Goal: Task Accomplishment & Management: Manage account settings

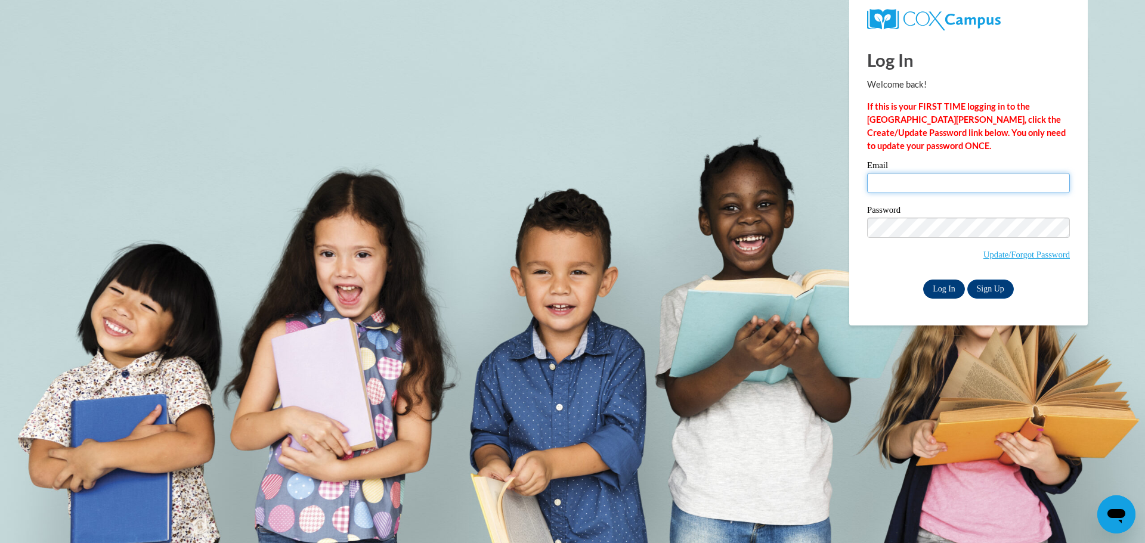
type input "[EMAIL_ADDRESS][PERSON_NAME][DOMAIN_NAME]"
click at [947, 290] on input "Log In" at bounding box center [944, 289] width 42 height 19
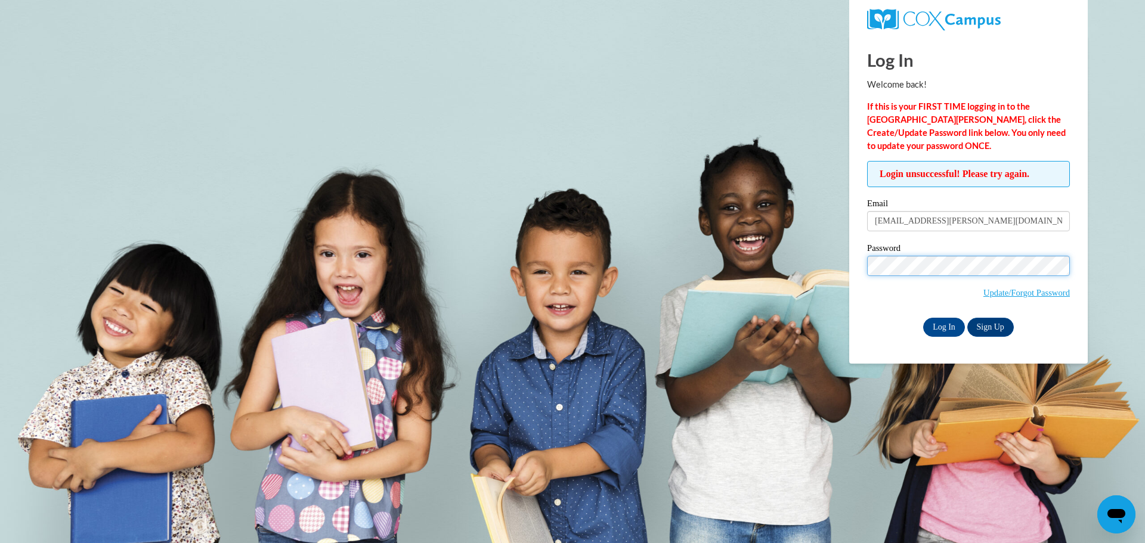
click at [863, 269] on div "Login unsuccessful! Please try again. Please enter your email! Please enter you…" at bounding box center [968, 248] width 221 height 175
click at [923, 318] on input "Log In" at bounding box center [944, 327] width 42 height 19
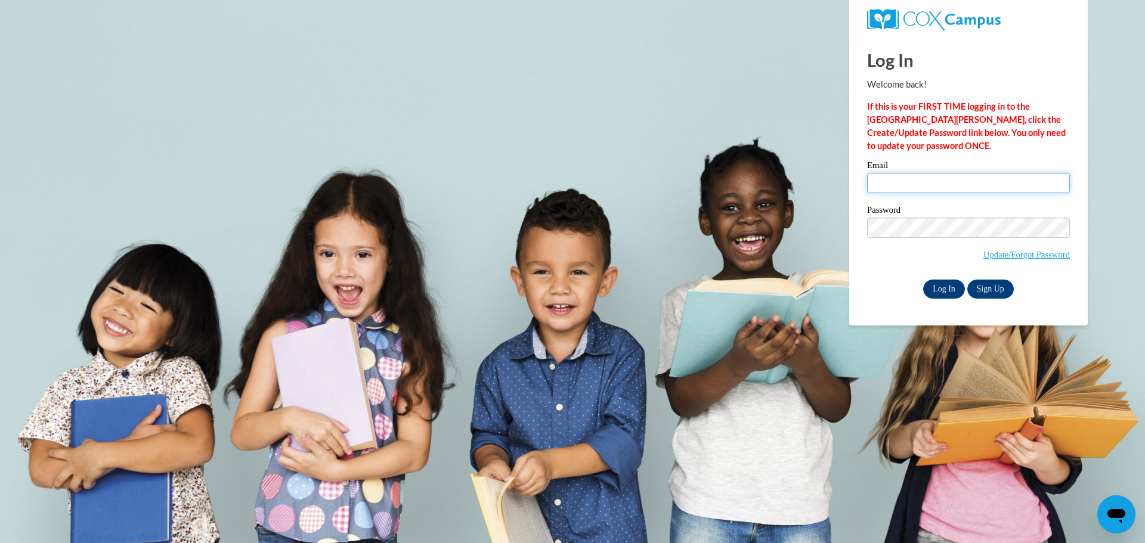
type input "[EMAIL_ADDRESS][PERSON_NAME][DOMAIN_NAME]"
click at [947, 286] on input "Log In" at bounding box center [944, 289] width 42 height 19
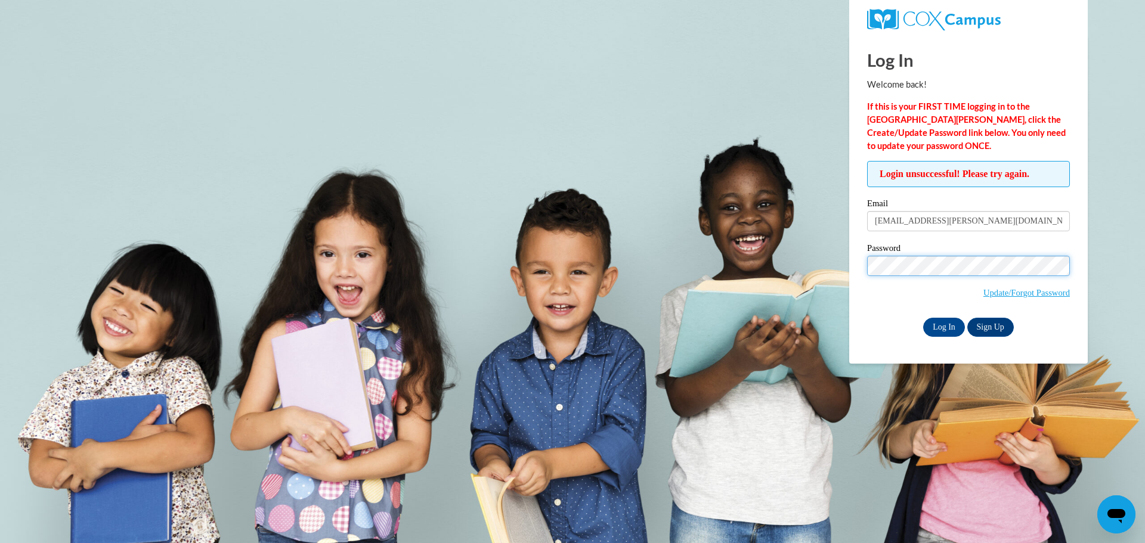
click at [852, 272] on div "Log In Welcome back! If this is your FIRST TIME logging in to the NEW Cox Campu…" at bounding box center [968, 200] width 256 height 328
click at [979, 456] on body "Log In Welcome back! If this is your FIRST TIME logging in to the NEW Cox Campu…" at bounding box center [572, 271] width 1145 height 543
click at [927, 407] on body "Log In Welcome back! If this is your FIRST TIME logging in to the NEW Cox Campu…" at bounding box center [572, 271] width 1145 height 543
click at [1047, 288] on link "Update/Forgot Password" at bounding box center [1026, 293] width 86 height 10
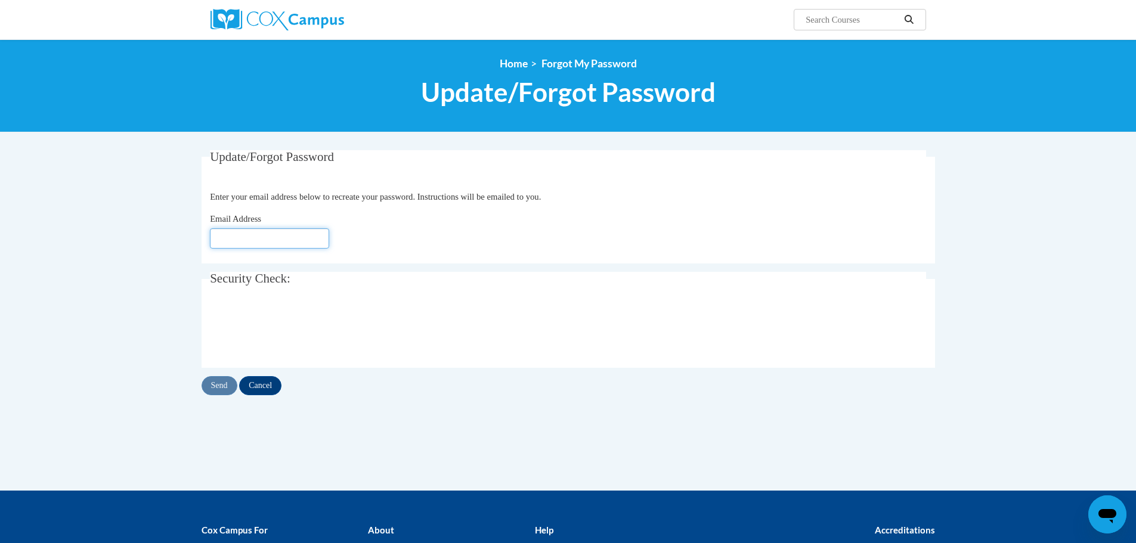
click at [270, 236] on input "Email Address" at bounding box center [269, 238] width 119 height 20
type input "barbara_keaton@mitchell.k12.ga.us"
click at [427, 334] on div at bounding box center [568, 329] width 716 height 47
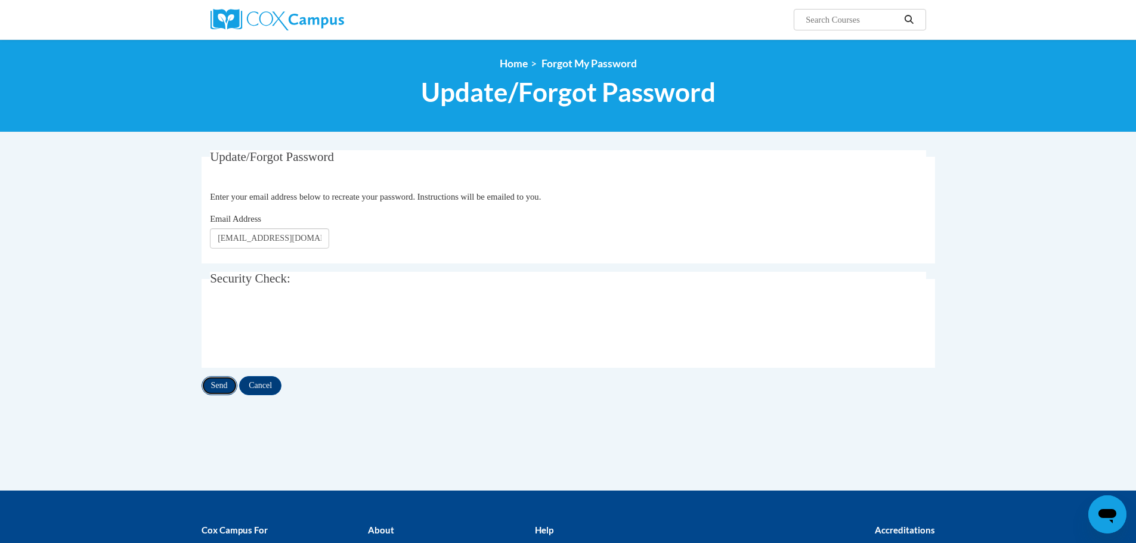
click at [213, 383] on input "Send" at bounding box center [220, 385] width 36 height 19
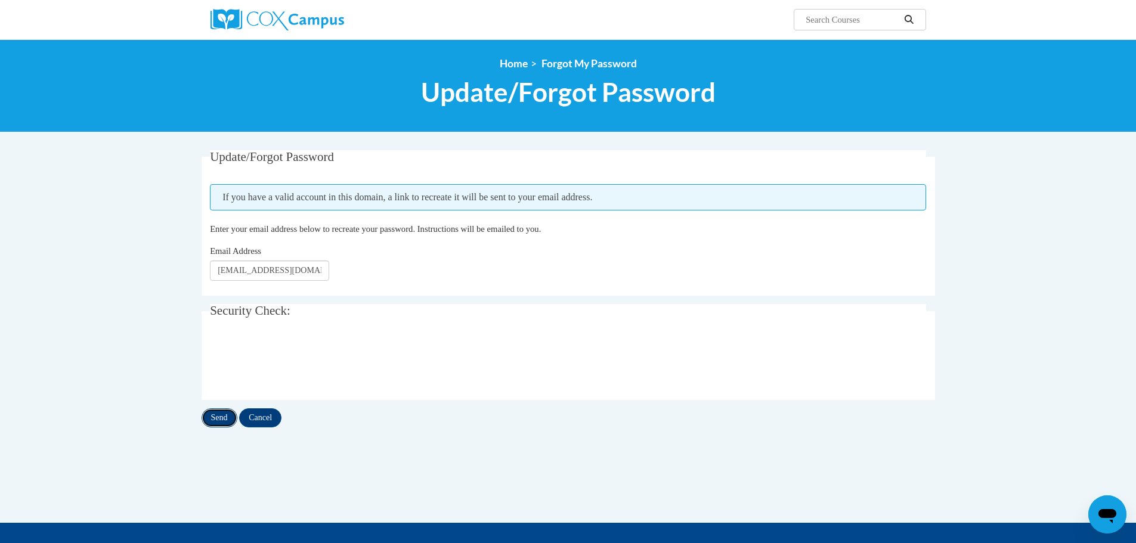
click at [217, 421] on input "Send" at bounding box center [220, 417] width 36 height 19
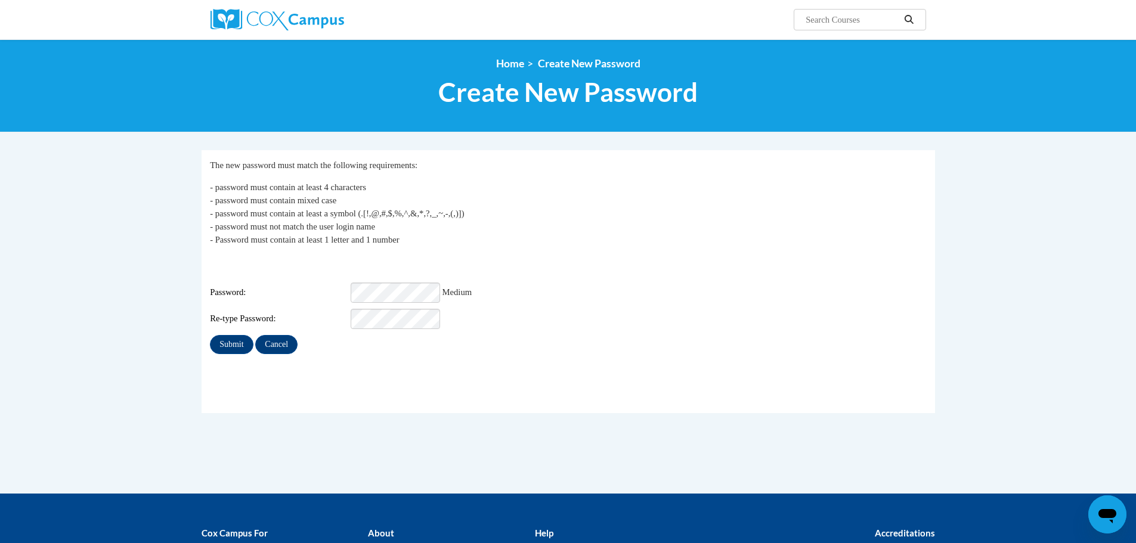
click at [518, 262] on div "Login: barbara_keaton@mitchell.k12.ga.us Password: Medium Re-type Password:" at bounding box center [568, 292] width 716 height 75
click at [605, 312] on div "Re-type Password:" at bounding box center [568, 319] width 716 height 20
click at [219, 345] on input "Submit" at bounding box center [231, 344] width 43 height 19
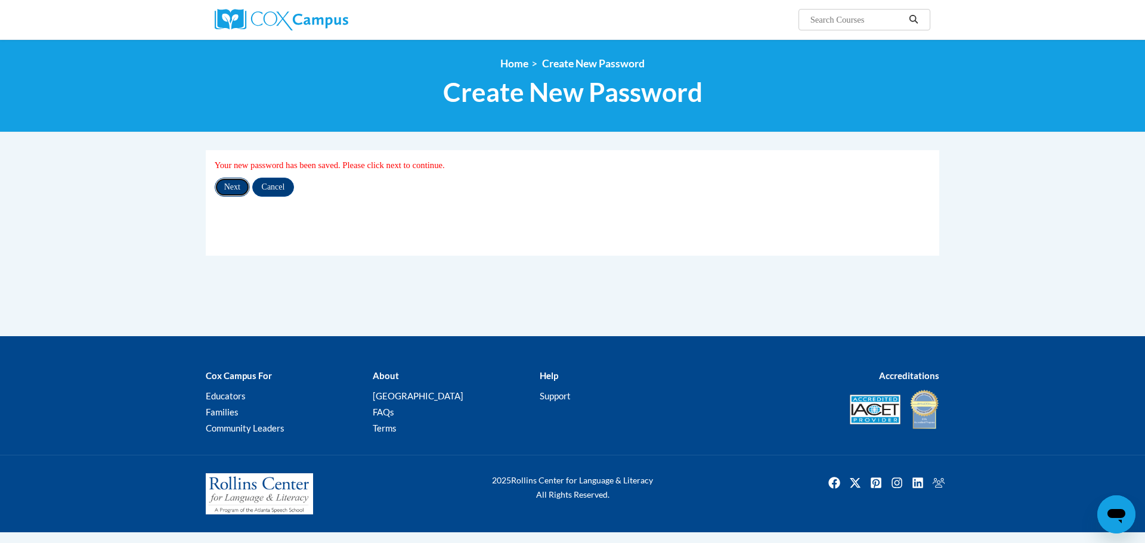
click at [233, 189] on input "Next" at bounding box center [232, 187] width 35 height 19
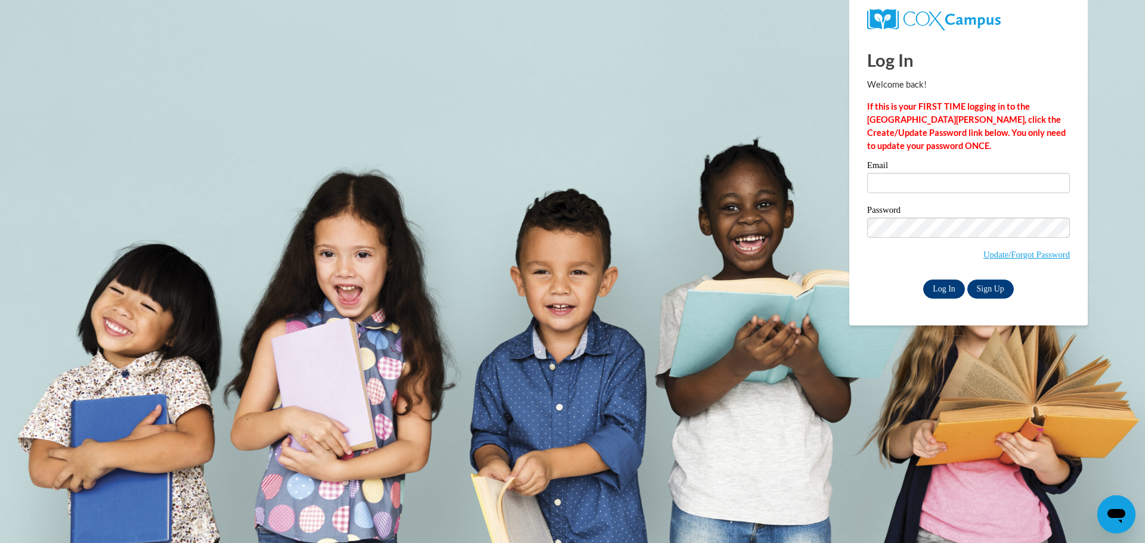
type input "[EMAIL_ADDRESS][PERSON_NAME][DOMAIN_NAME]"
click at [933, 284] on input "Log In" at bounding box center [944, 289] width 42 height 19
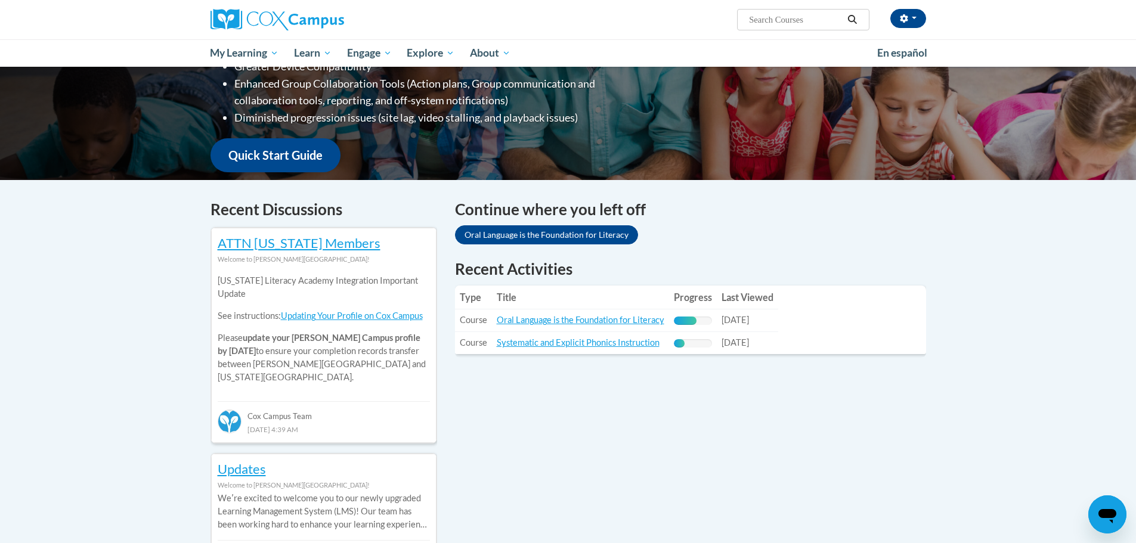
scroll to position [298, 0]
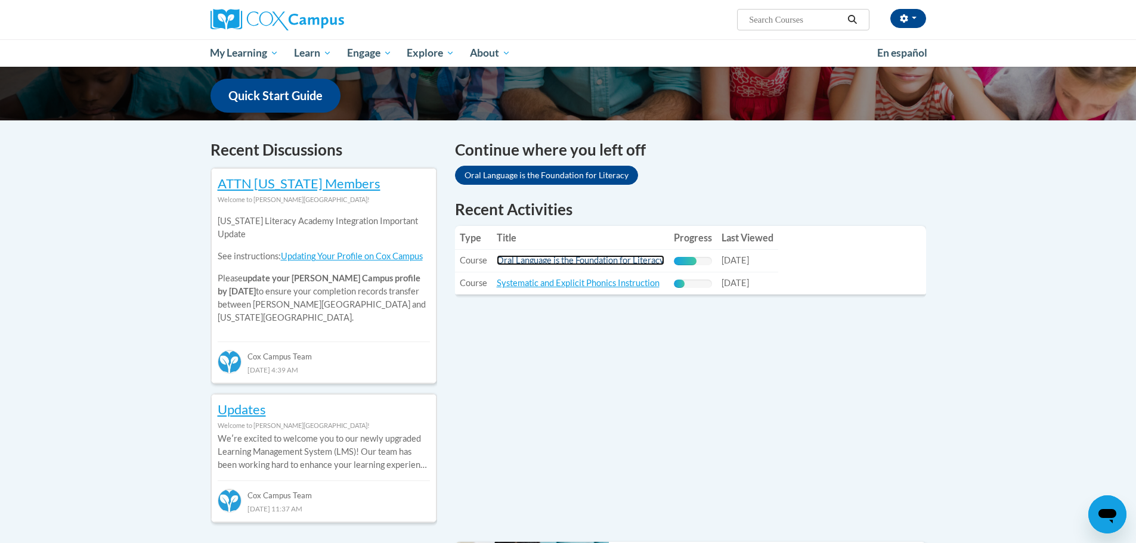
click at [624, 259] on link "Oral Language is the Foundation for Literacy" at bounding box center [581, 260] width 168 height 10
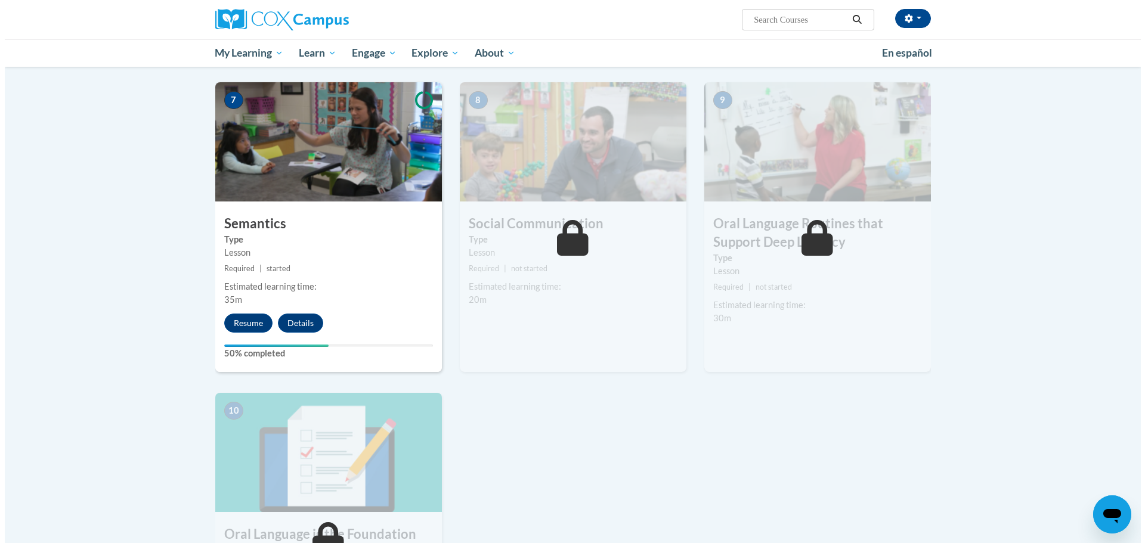
scroll to position [894, 0]
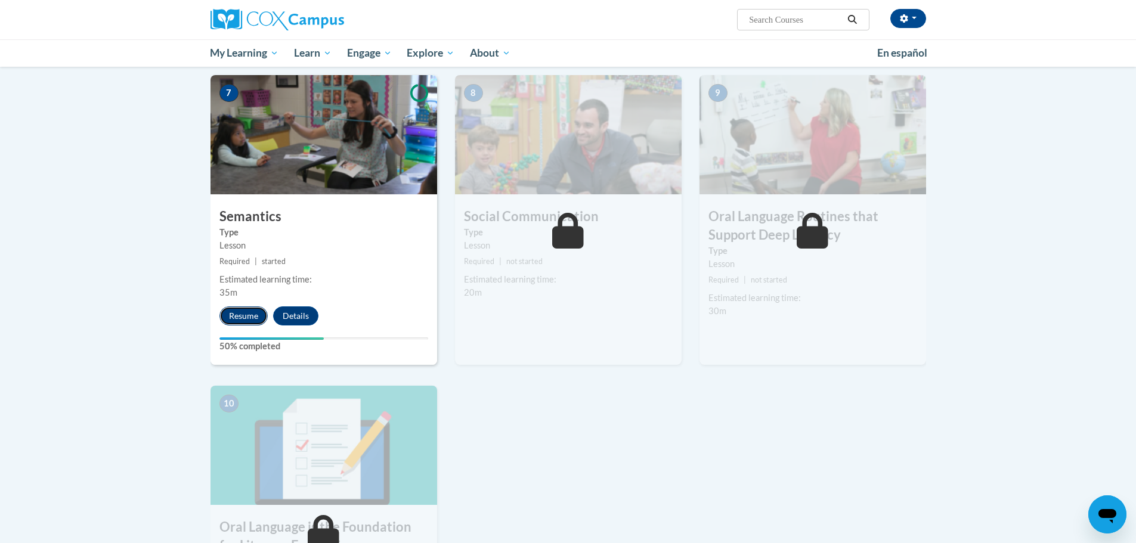
click at [241, 316] on button "Resume" at bounding box center [243, 315] width 48 height 19
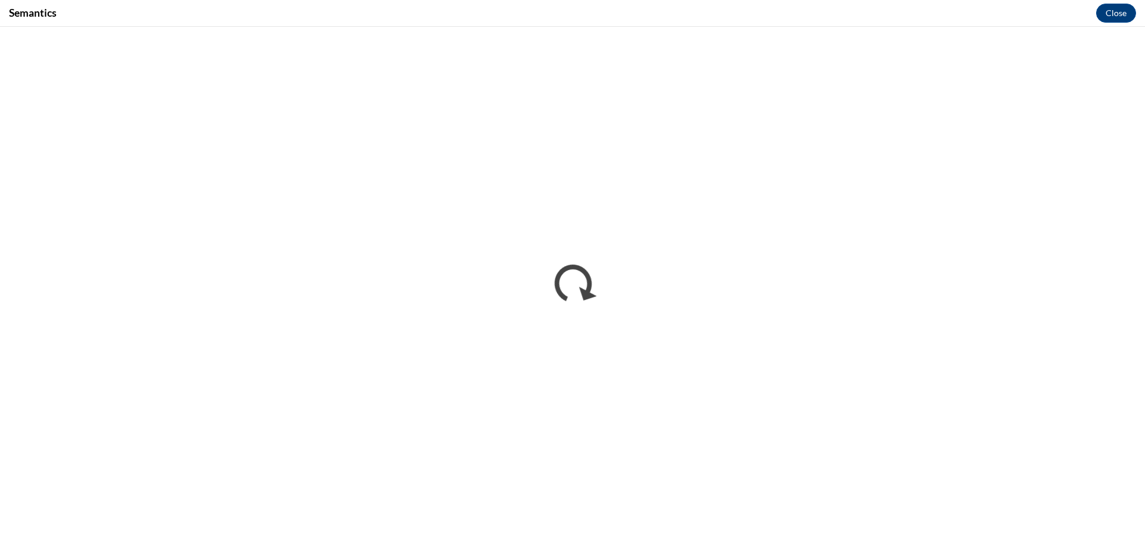
scroll to position [0, 0]
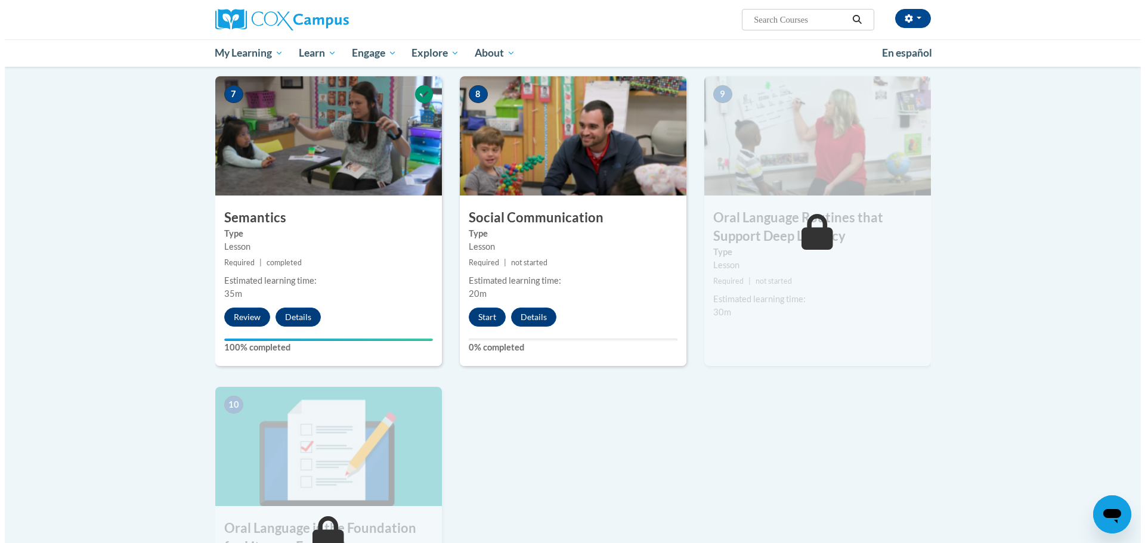
scroll to position [894, 0]
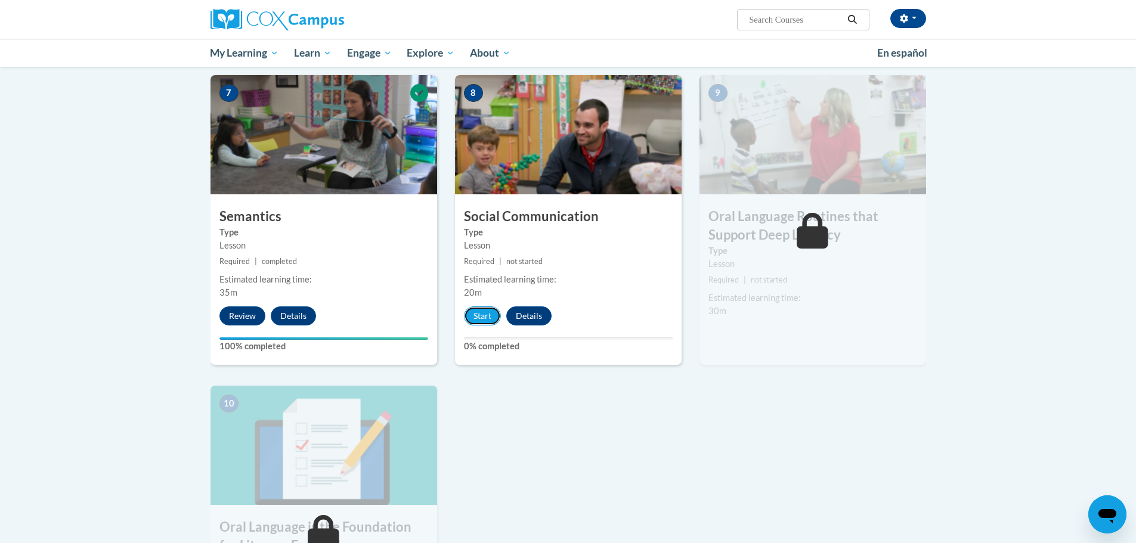
drag, startPoint x: 477, startPoint y: 323, endPoint x: 797, endPoint y: 515, distance: 373.3
click at [751, 499] on div "1 Pre-Course Survey for Oral Language Type Pre-Course Survey Required | complet…" at bounding box center [568, 48] width 733 height 1262
click at [792, 513] on div "1 Pre-Course Survey for Oral Language Type Pre-Course Survey Required | complet…" at bounding box center [568, 48] width 733 height 1262
click at [487, 315] on button "Start" at bounding box center [482, 315] width 37 height 19
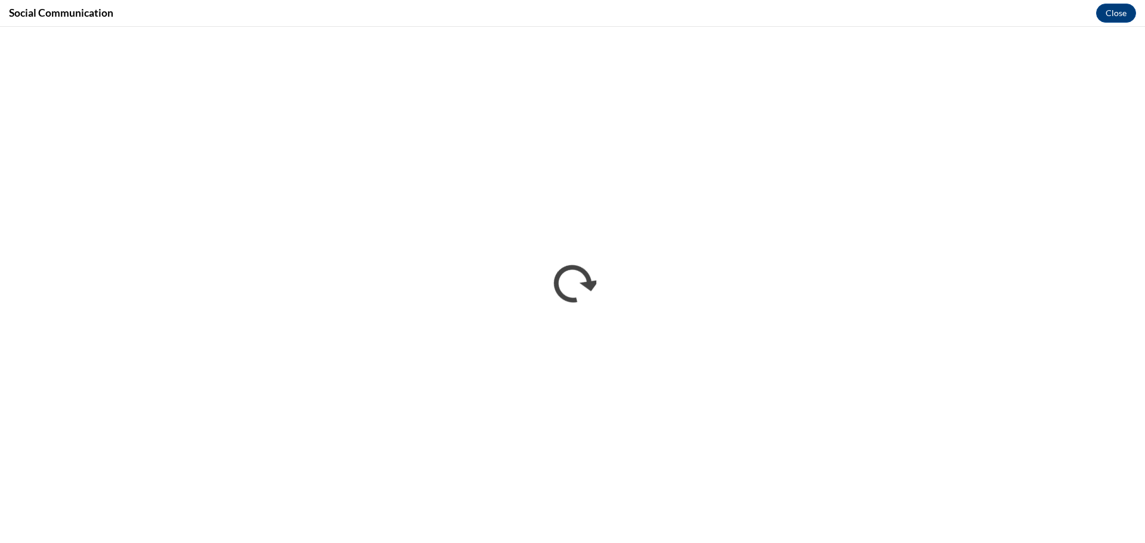
scroll to position [0, 0]
